Goal: Task Accomplishment & Management: Use online tool/utility

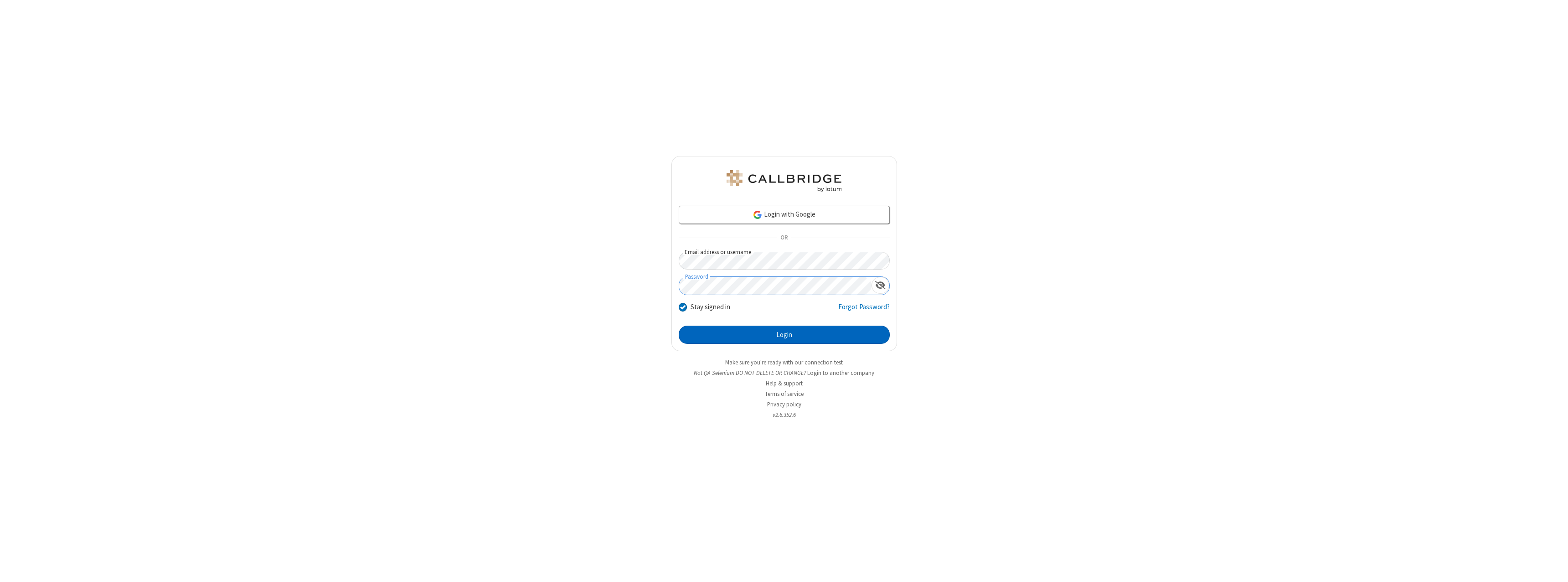
click at [784, 335] on button "Login" at bounding box center [784, 335] width 211 height 18
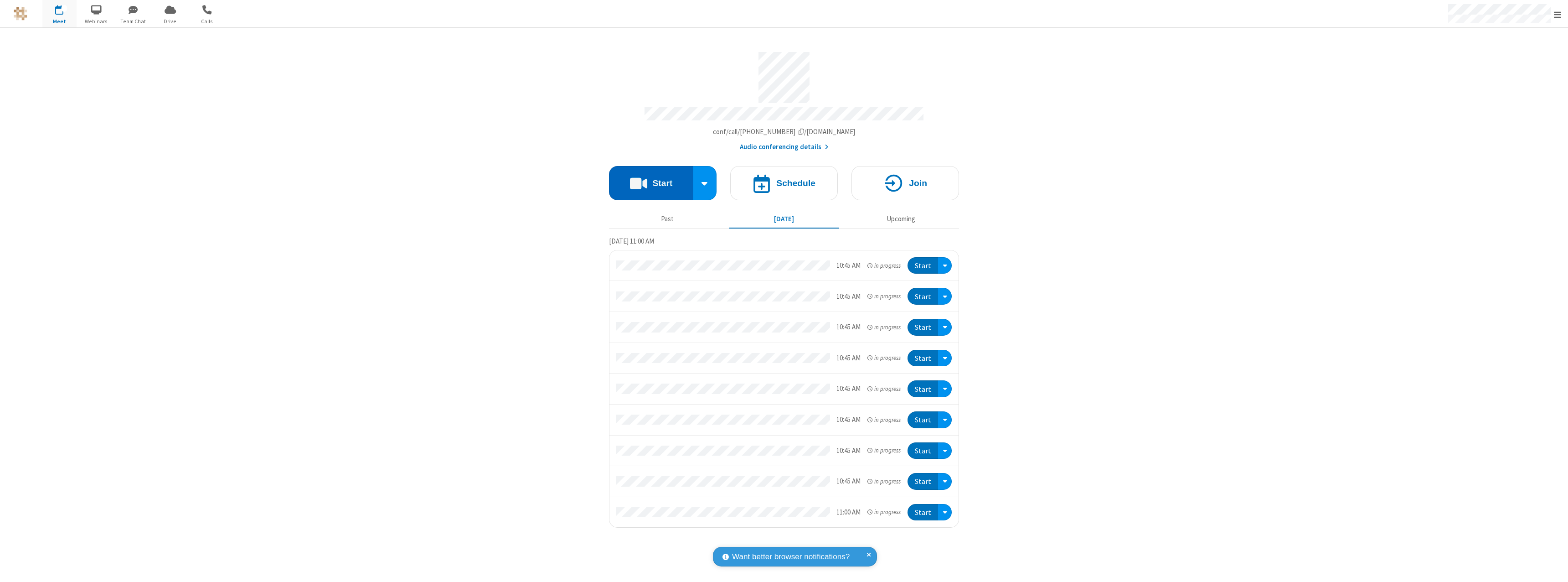
click at [651, 178] on button "Start" at bounding box center [651, 183] width 84 height 34
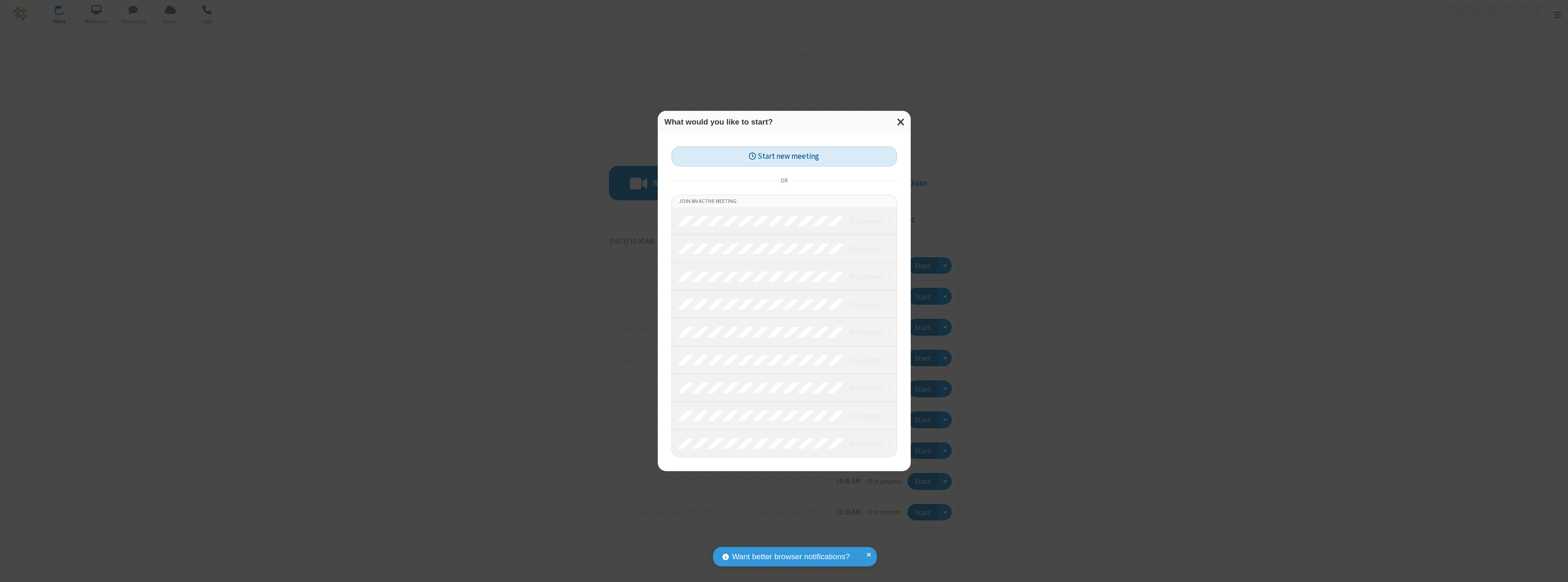
click at [784, 156] on button "Start new meeting" at bounding box center [784, 156] width 226 height 21
